Goal: Find specific page/section: Find specific page/section

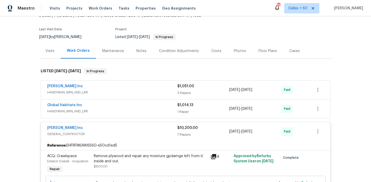
scroll to position [43, 0]
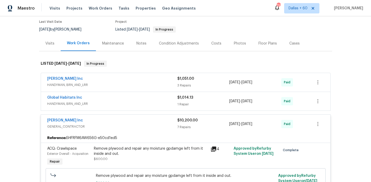
click at [120, 80] on div "Michael Radney Inc" at bounding box center [112, 79] width 130 height 6
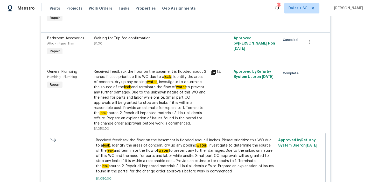
scroll to position [0, 0]
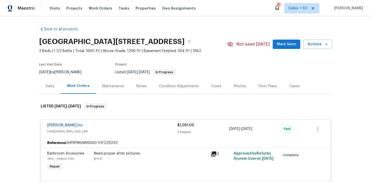
click at [99, 12] on div "Visits Projects Work Orders Tasks Properties Geo Assignments" at bounding box center [125, 8] width 152 height 10
click at [99, 11] on span "Work Orders" at bounding box center [101, 8] width 24 height 5
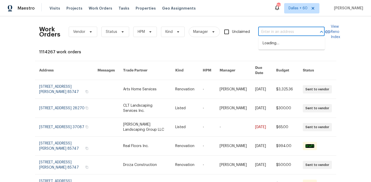
click at [270, 29] on input "text" at bounding box center [284, 32] width 52 height 8
paste input "6890 Langford St, Jacksonville, FL 32219"
type input "6890 Langford St, Jacksonville, FL 32219"
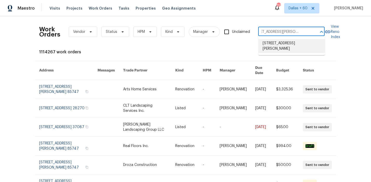
click at [272, 46] on li "6890 Langford St, Jacksonville, FL 32219" at bounding box center [291, 46] width 66 height 14
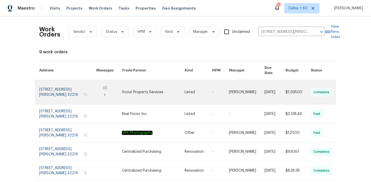
click at [143, 88] on link at bounding box center [153, 92] width 63 height 24
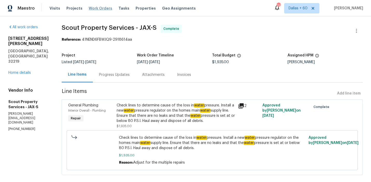
click at [95, 8] on span "Work Orders" at bounding box center [101, 8] width 24 height 5
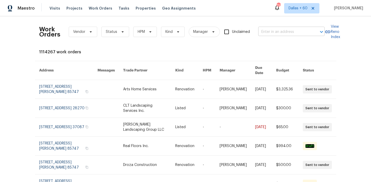
click at [269, 34] on input "text" at bounding box center [284, 32] width 52 height 8
paste input "6890 Langford St, Jacksonville, FL 32219"
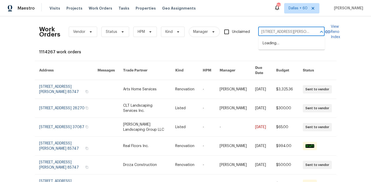
scroll to position [0, 20]
type input "6890 Langford St, Jacksonville, FL 32219"
click at [275, 47] on li "6890 Langford St, Jacksonville, FL 32219" at bounding box center [291, 46] width 66 height 14
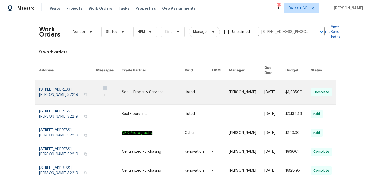
click at [99, 87] on link at bounding box center [109, 92] width 26 height 24
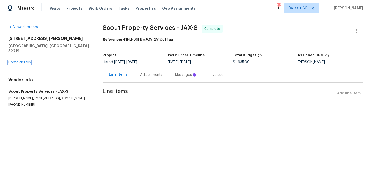
click at [23, 61] on link "Home details" at bounding box center [19, 63] width 23 height 4
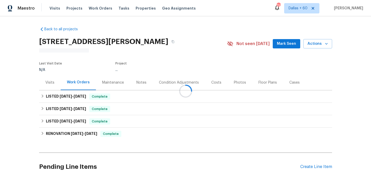
click at [133, 95] on div at bounding box center [185, 91] width 371 height 182
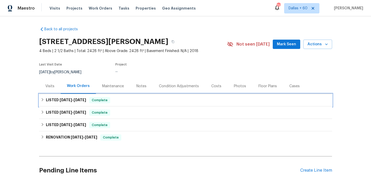
click at [132, 98] on div "LISTED 8/18/25 - 8/21/25 Complete" at bounding box center [186, 100] width 290 height 6
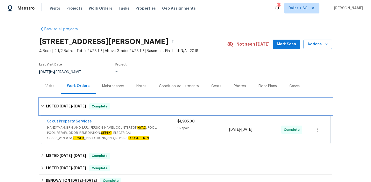
scroll to position [27, 0]
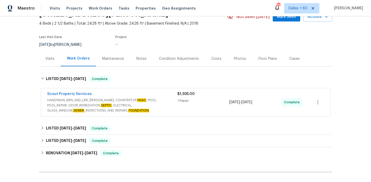
click at [165, 103] on span "HANDYMAN, BRN_AND_LRR, WELLS, COUNTERTOP, HVAC , POOL, POOL_REPAIR, ODOR_REMEDI…" at bounding box center [112, 106] width 130 height 16
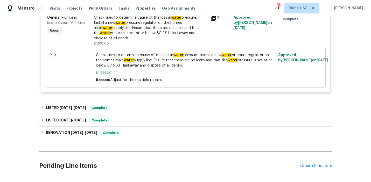
scroll to position [146, 0]
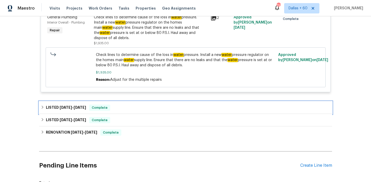
click at [153, 105] on div "LISTED 2/26/25 - 2/28/25 Complete" at bounding box center [186, 108] width 290 height 6
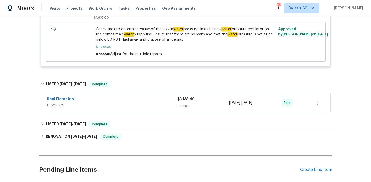
click at [153, 105] on span "FLOORING" at bounding box center [112, 105] width 130 height 5
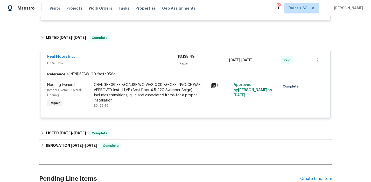
scroll to position [243, 0]
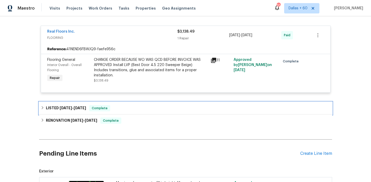
click at [128, 108] on div "LISTED 2/4/25 - 2/5/25 Complete" at bounding box center [186, 108] width 290 height 6
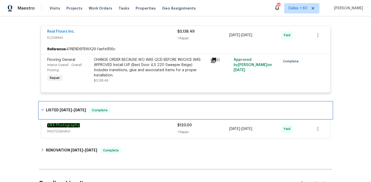
scroll to position [262, 0]
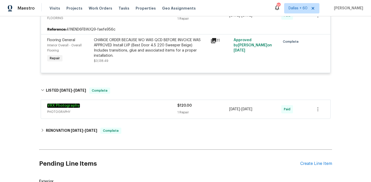
click at [128, 108] on div "VRX Photography" at bounding box center [112, 106] width 130 height 6
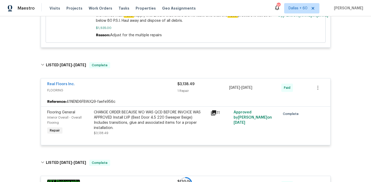
scroll to position [187, 0]
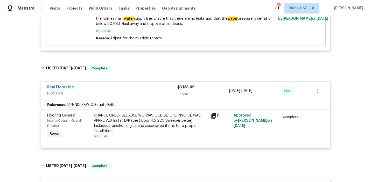
click at [128, 108] on div "Reference: 41NEND6FBWJQ9-faefe956c" at bounding box center [185, 104] width 289 height 9
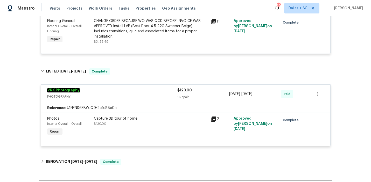
scroll to position [282, 0]
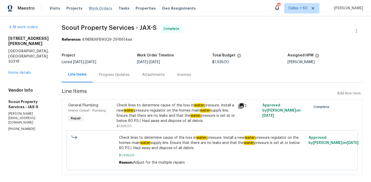
click at [96, 7] on span "Work Orders" at bounding box center [101, 8] width 24 height 5
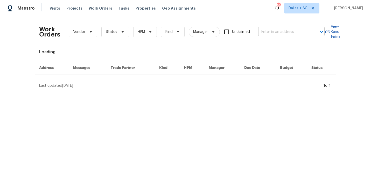
click at [271, 29] on input "text" at bounding box center [284, 32] width 52 height 8
paste input "1638 Pineburr Ln, [GEOGRAPHIC_DATA], SC 29730"
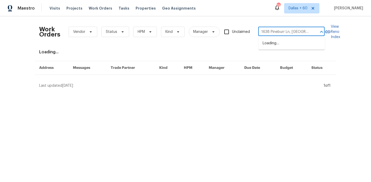
scroll to position [0, 15]
type input "1638 Pineburr Ln, [GEOGRAPHIC_DATA], SC 29730"
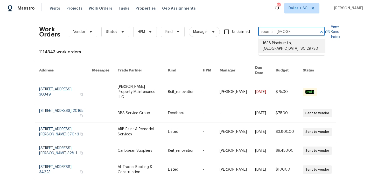
click at [278, 44] on li "1638 Pineburr Ln, [GEOGRAPHIC_DATA], SC 29730" at bounding box center [291, 46] width 66 height 14
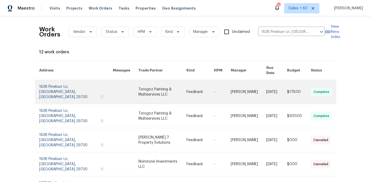
click at [144, 90] on link at bounding box center [162, 92] width 48 height 24
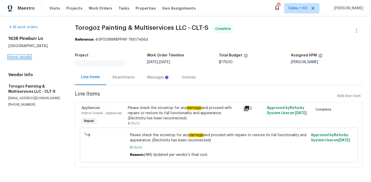
click at [15, 58] on link "Home details" at bounding box center [19, 57] width 23 height 4
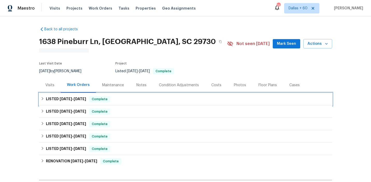
click at [148, 96] on div "LISTED [DATE] - [DATE] Complete" at bounding box center [186, 99] width 290 height 6
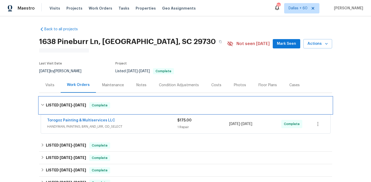
scroll to position [37, 0]
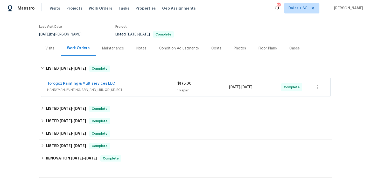
click at [147, 88] on span "HANDYMAN, PAINTING, BRN_AND_LRR, OD_SELECT" at bounding box center [112, 89] width 130 height 5
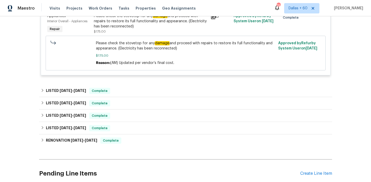
scroll to position [145, 0]
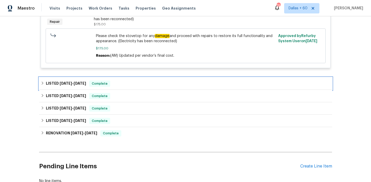
click at [155, 82] on div "LISTED [DATE] - [DATE] Complete" at bounding box center [186, 84] width 290 height 6
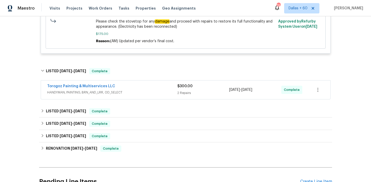
click at [157, 87] on div "Torogoz Painting & Multiservices LLC" at bounding box center [112, 87] width 130 height 6
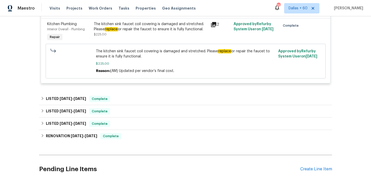
scroll to position [331, 0]
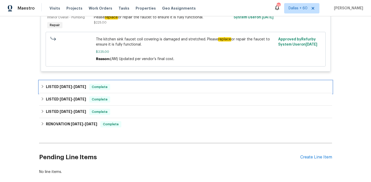
click at [146, 89] on div "LISTED [DATE] - [DATE] Complete" at bounding box center [186, 87] width 290 height 6
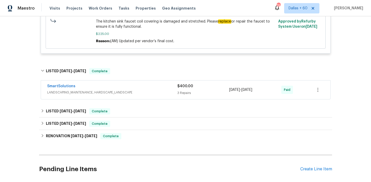
click at [146, 89] on div "SmartSolutions" at bounding box center [112, 87] width 130 height 6
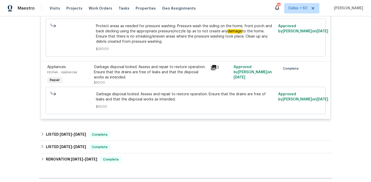
scroll to position [547, 0]
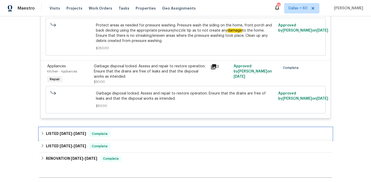
click at [142, 131] on div "LISTED [DATE] - [DATE] Complete" at bounding box center [185, 134] width 293 height 12
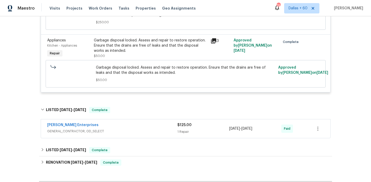
click at [142, 131] on span "GENERAL_CONTRACTOR, OD_SELECT" at bounding box center [112, 131] width 130 height 5
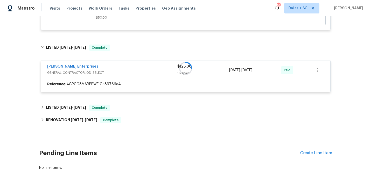
scroll to position [660, 0]
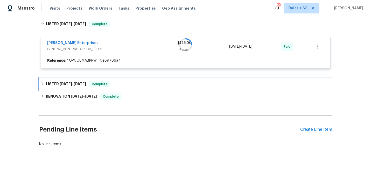
click at [141, 88] on div "LISTED [DATE] - [DATE] Complete" at bounding box center [185, 84] width 293 height 12
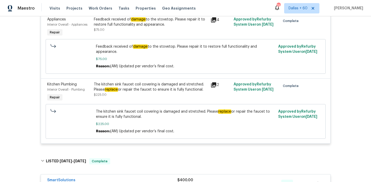
scroll to position [259, 0]
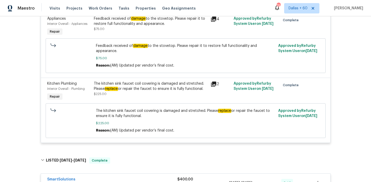
click at [142, 89] on div "The kitchen sink faucet coil covering is damaged and stretched. Please replace …" at bounding box center [150, 86] width 113 height 10
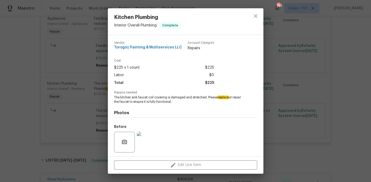
scroll to position [35, 0]
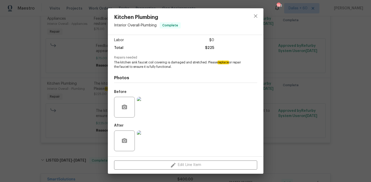
click at [150, 141] on img at bounding box center [147, 141] width 21 height 21
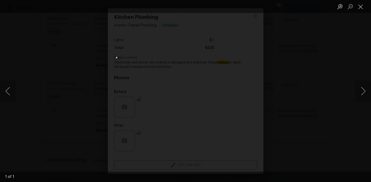
click at [74, 95] on div "Lightbox" at bounding box center [185, 91] width 371 height 182
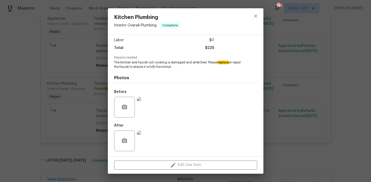
click at [150, 113] on img at bounding box center [147, 107] width 21 height 21
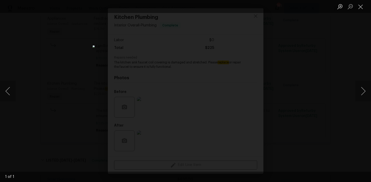
click at [81, 86] on div "Lightbox" at bounding box center [185, 91] width 371 height 182
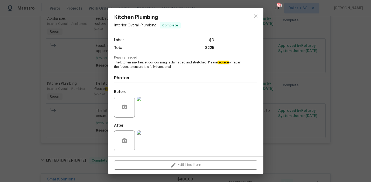
click at [35, 93] on div "Kitchen Plumbing Interior Overall - Plumbing Complete Vendor Torogoz Painting &…" at bounding box center [185, 91] width 371 height 182
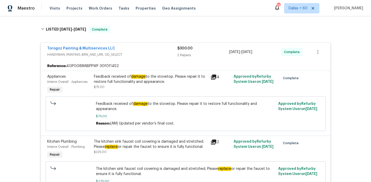
scroll to position [218, 0]
